Goal: Consume media (video, audio)

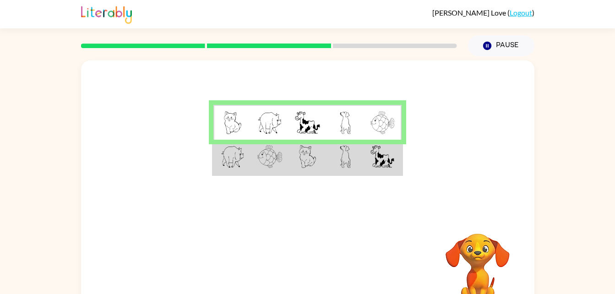
click at [337, 160] on td at bounding box center [346, 157] width 38 height 35
click at [337, 150] on td at bounding box center [346, 157] width 38 height 35
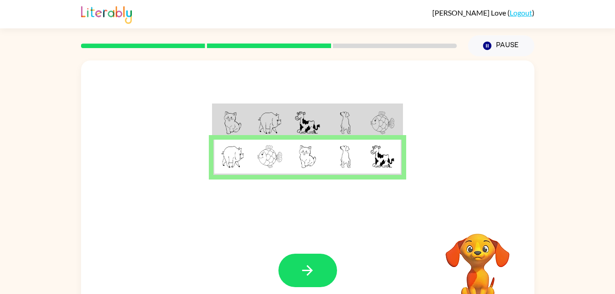
click at [345, 148] on img at bounding box center [345, 156] width 11 height 23
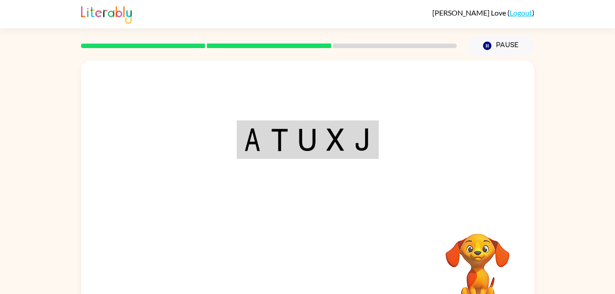
click at [308, 249] on div "Your browser must support playing .mp4 files to use Literably. Please try using…" at bounding box center [308, 191] width 454 height 262
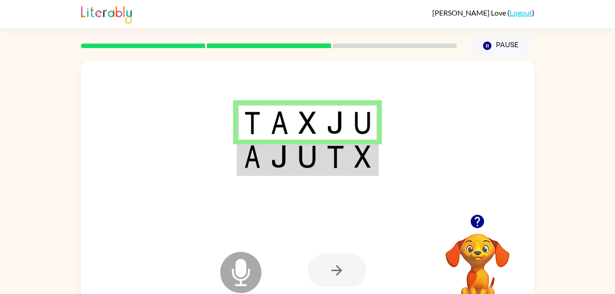
click at [338, 163] on img at bounding box center [335, 156] width 17 height 23
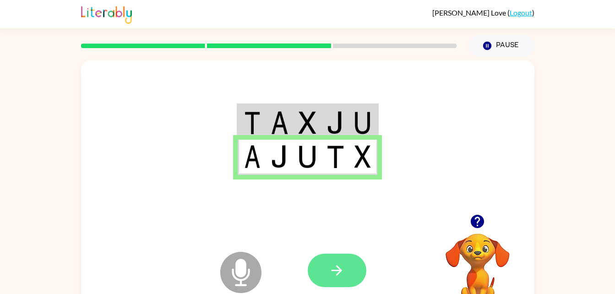
click at [339, 267] on icon "button" at bounding box center [337, 270] width 16 height 16
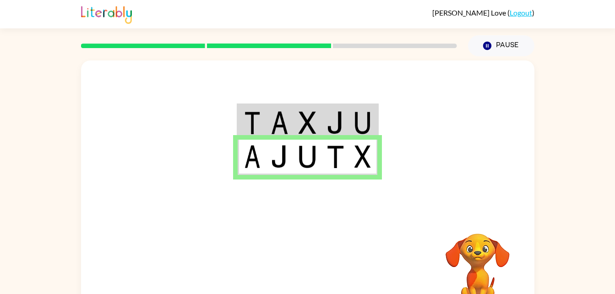
click at [239, 180] on div at bounding box center [308, 137] width 454 height 154
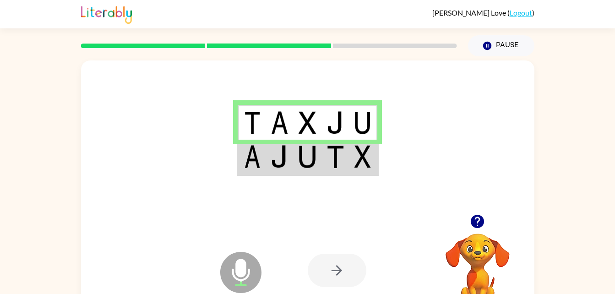
click at [355, 157] on img at bounding box center [363, 156] width 16 height 23
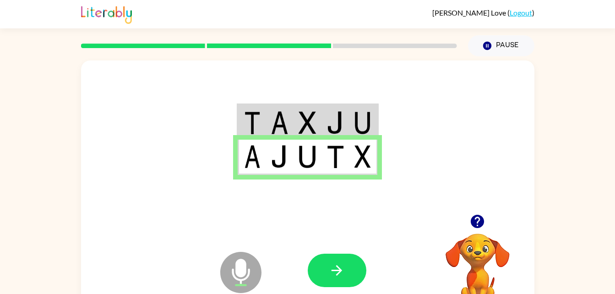
click at [489, 257] on video "Your browser must support playing .mp4 files to use Literably. Please try using…" at bounding box center [478, 265] width 92 height 92
click at [332, 279] on button "button" at bounding box center [337, 270] width 59 height 33
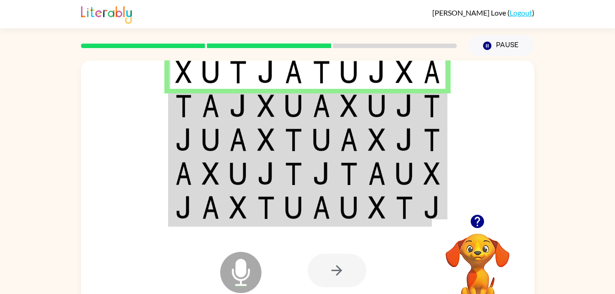
click at [224, 106] on td at bounding box center [211, 106] width 28 height 34
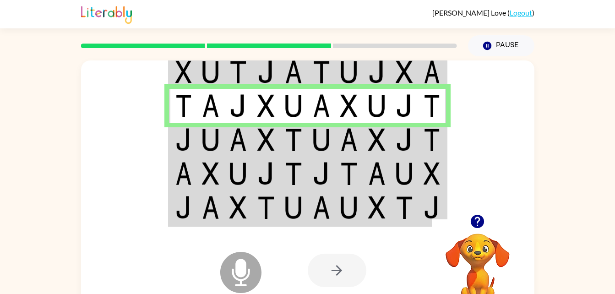
click at [274, 142] on img at bounding box center [265, 139] width 17 height 23
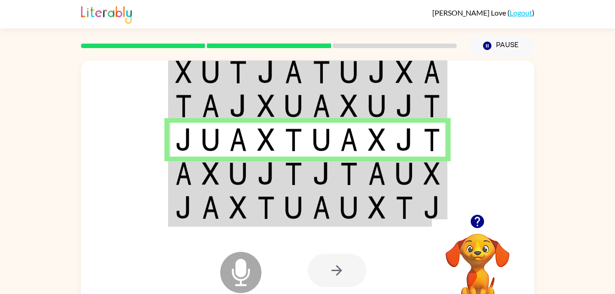
click at [232, 180] on img at bounding box center [238, 173] width 17 height 23
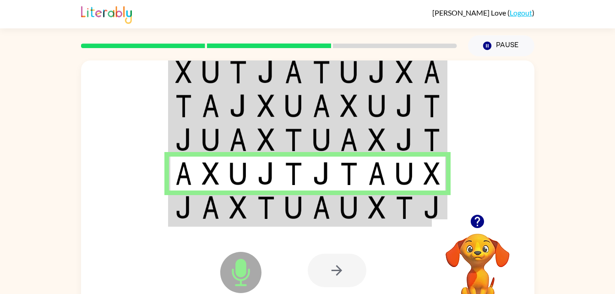
click at [247, 197] on img at bounding box center [238, 207] width 17 height 23
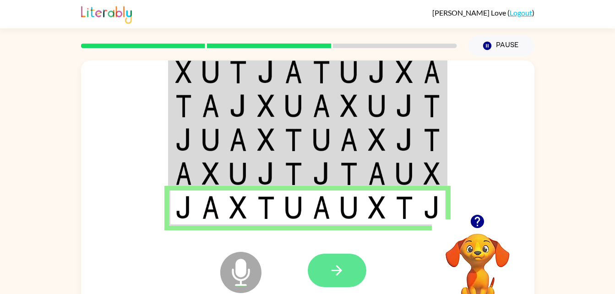
click at [334, 273] on icon "button" at bounding box center [337, 270] width 16 height 16
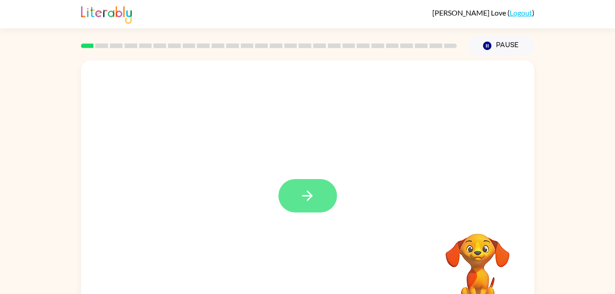
click at [308, 211] on button "button" at bounding box center [308, 195] width 59 height 33
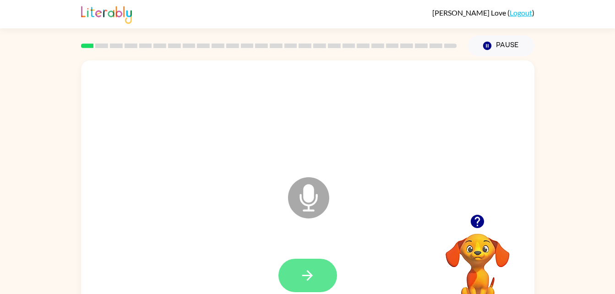
click at [296, 270] on button "button" at bounding box center [308, 275] width 59 height 33
click at [317, 286] on button "button" at bounding box center [308, 275] width 59 height 33
click at [311, 275] on icon "button" at bounding box center [307, 275] width 11 height 11
click at [306, 283] on icon "button" at bounding box center [308, 276] width 16 height 16
click at [335, 283] on button "button" at bounding box center [308, 275] width 59 height 33
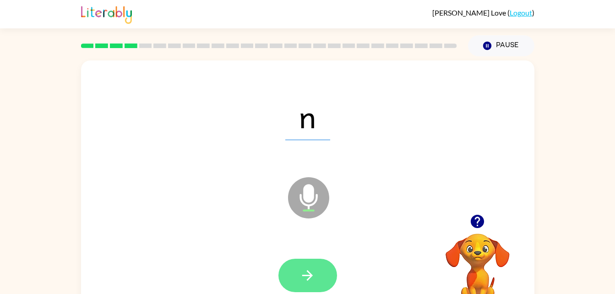
click at [307, 268] on icon "button" at bounding box center [308, 276] width 16 height 16
click at [295, 268] on button "button" at bounding box center [308, 275] width 59 height 33
click at [315, 260] on button "button" at bounding box center [308, 275] width 59 height 33
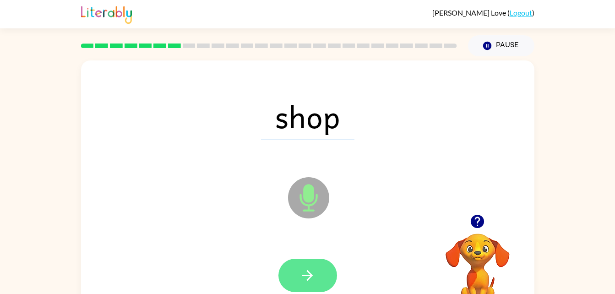
click at [304, 273] on icon "button" at bounding box center [308, 276] width 16 height 16
click at [309, 263] on button "button" at bounding box center [308, 275] width 59 height 33
click at [304, 279] on icon "button" at bounding box center [308, 276] width 16 height 16
click at [317, 278] on button "button" at bounding box center [308, 275] width 59 height 33
click at [312, 265] on button "button" at bounding box center [308, 275] width 59 height 33
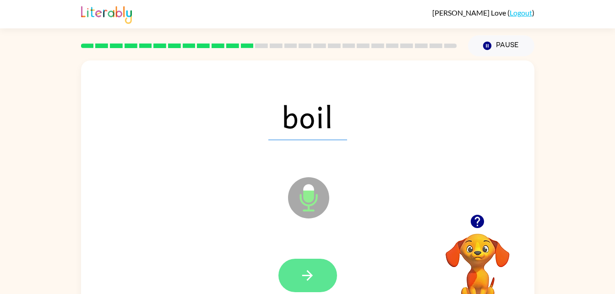
click at [317, 270] on button "button" at bounding box center [308, 275] width 59 height 33
click at [305, 282] on icon "button" at bounding box center [308, 276] width 16 height 16
click at [312, 262] on button "button" at bounding box center [308, 275] width 59 height 33
click at [312, 271] on icon "button" at bounding box center [308, 276] width 16 height 16
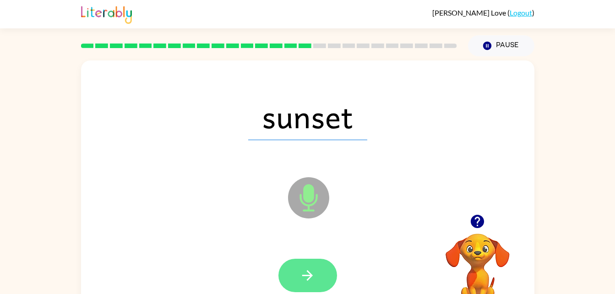
click at [311, 275] on icon "button" at bounding box center [307, 275] width 11 height 11
click at [309, 272] on icon "button" at bounding box center [308, 276] width 16 height 16
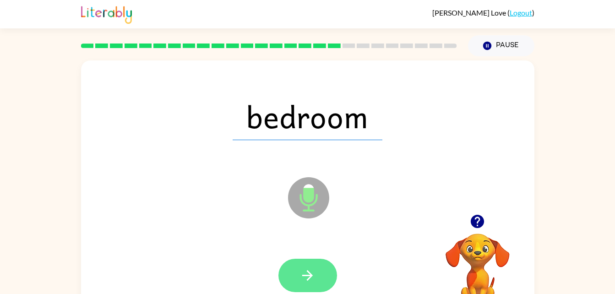
click at [300, 271] on icon "button" at bounding box center [308, 276] width 16 height 16
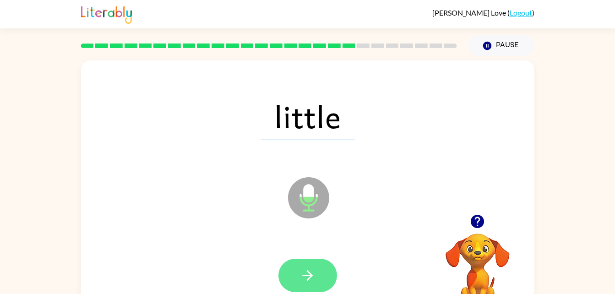
click at [311, 273] on icon "button" at bounding box center [308, 276] width 16 height 16
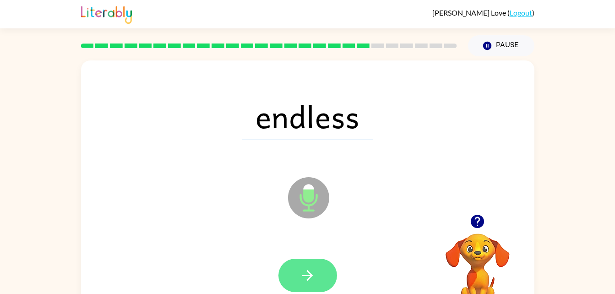
click at [311, 265] on button "button" at bounding box center [308, 275] width 59 height 33
click at [312, 265] on button "button" at bounding box center [308, 275] width 59 height 33
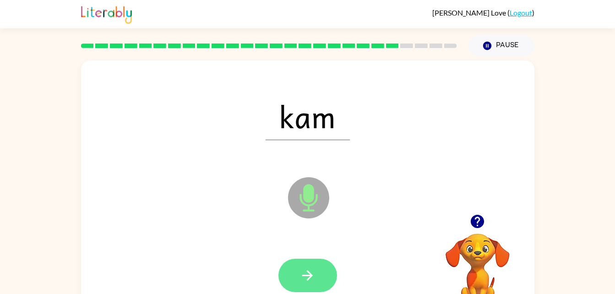
click at [315, 268] on icon "button" at bounding box center [308, 276] width 16 height 16
click at [304, 269] on icon "button" at bounding box center [308, 276] width 16 height 16
click at [312, 271] on icon "button" at bounding box center [308, 276] width 16 height 16
click at [310, 274] on icon "button" at bounding box center [307, 275] width 11 height 11
